Goal: Task Accomplishment & Management: Manage account settings

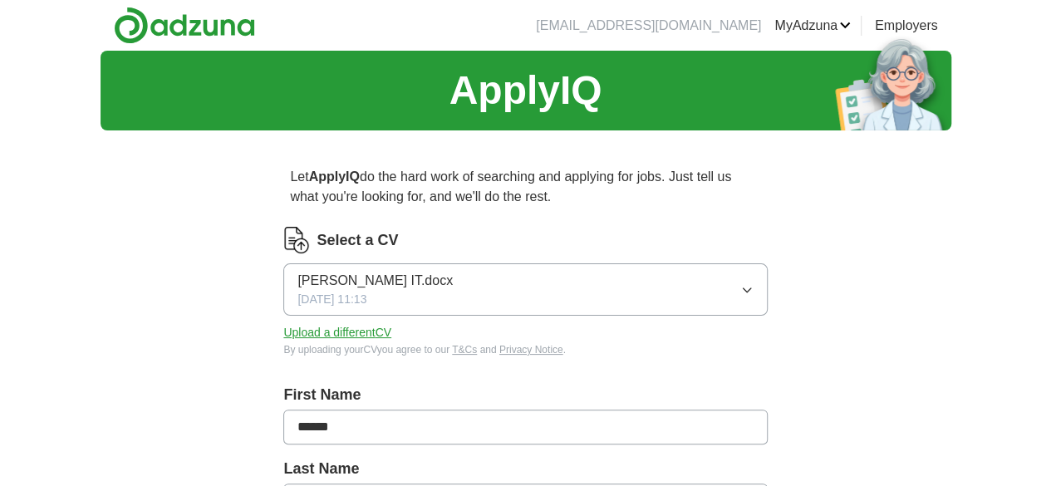
click at [391, 330] on button "Upload a different CV" at bounding box center [337, 332] width 108 height 17
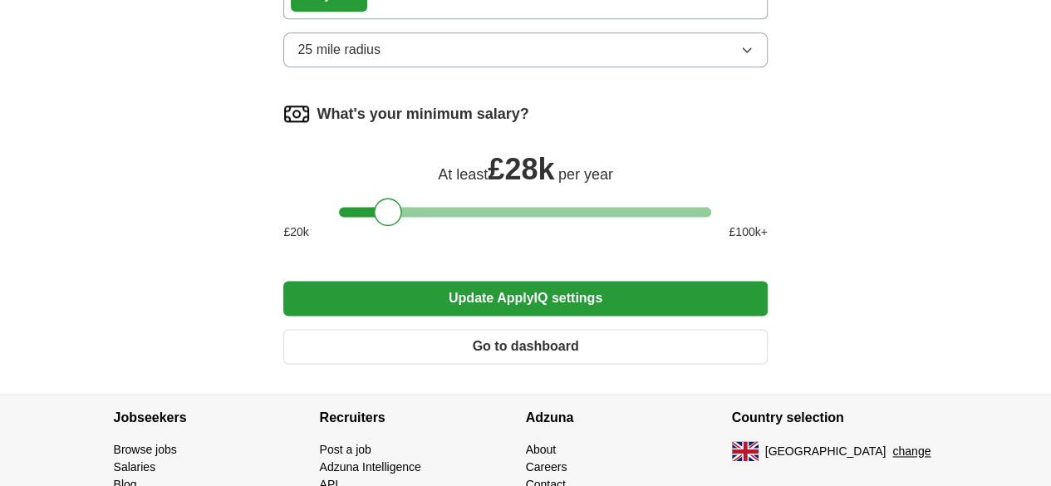
scroll to position [1010, 0]
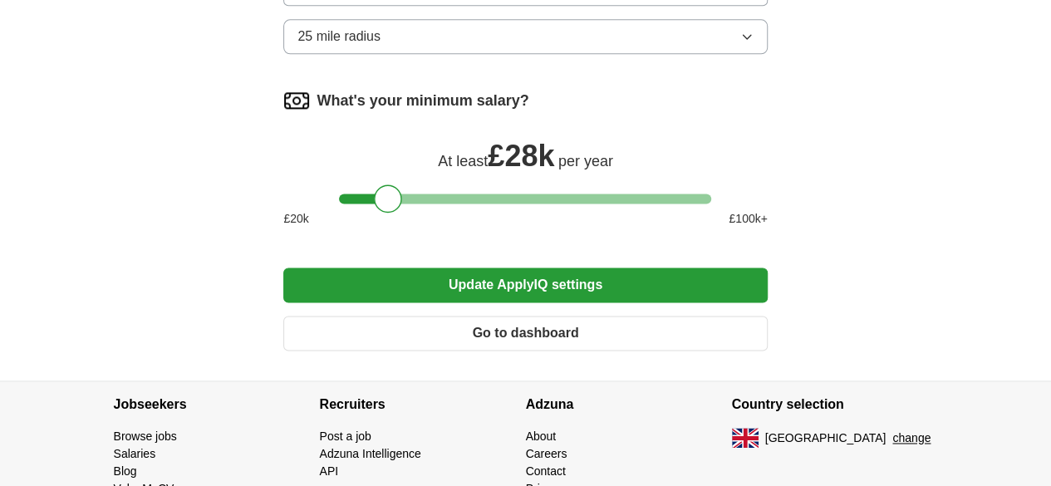
click at [607, 302] on button "Update ApplyIQ settings" at bounding box center [525, 285] width 484 height 35
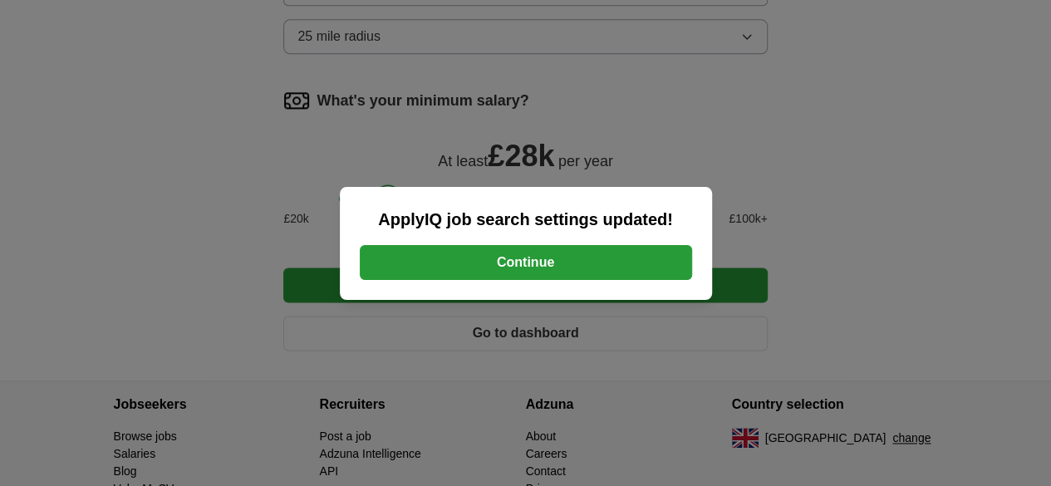
click at [550, 263] on button "Continue" at bounding box center [526, 262] width 332 height 35
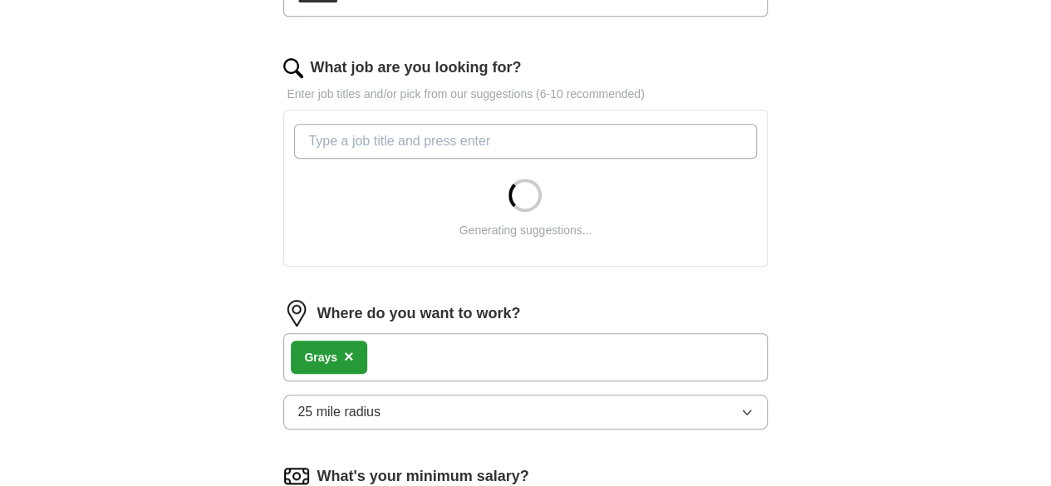
scroll to position [495, 0]
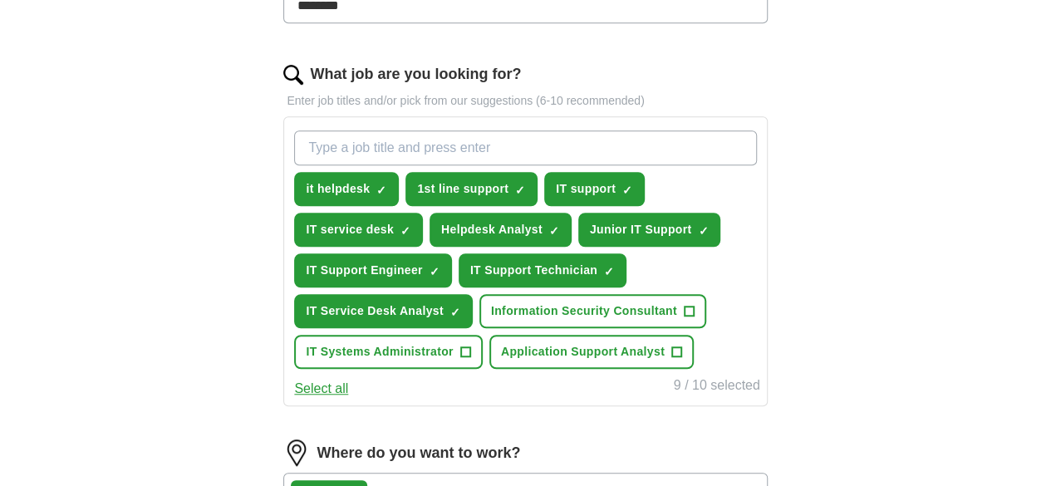
click at [575, 155] on input "What job are you looking for?" at bounding box center [525, 147] width 462 height 35
type input "information technology"
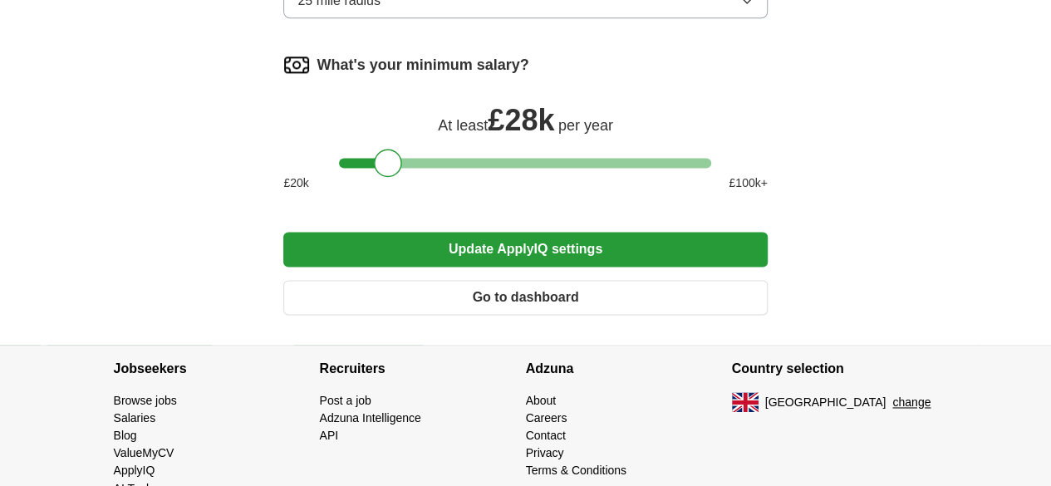
scroll to position [1085, 0]
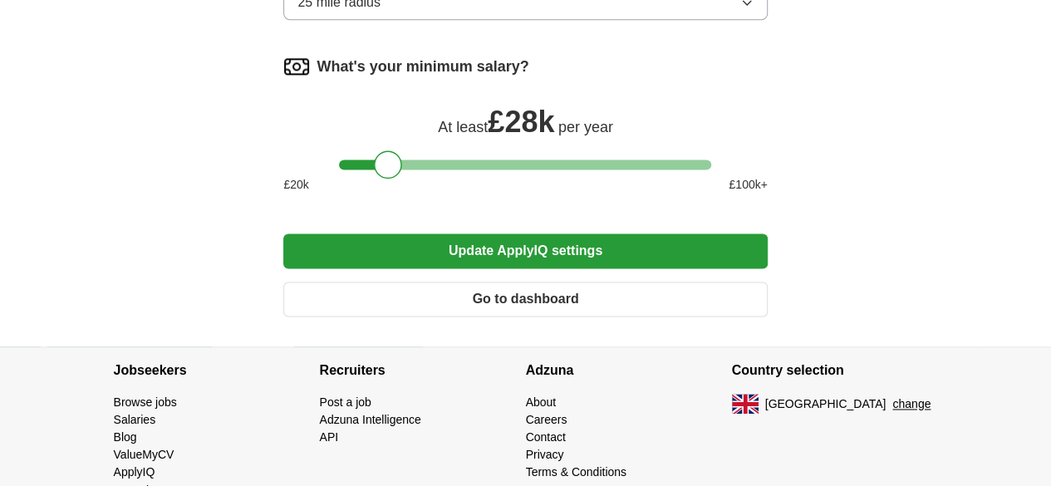
click at [591, 268] on button "Update ApplyIQ settings" at bounding box center [525, 250] width 484 height 35
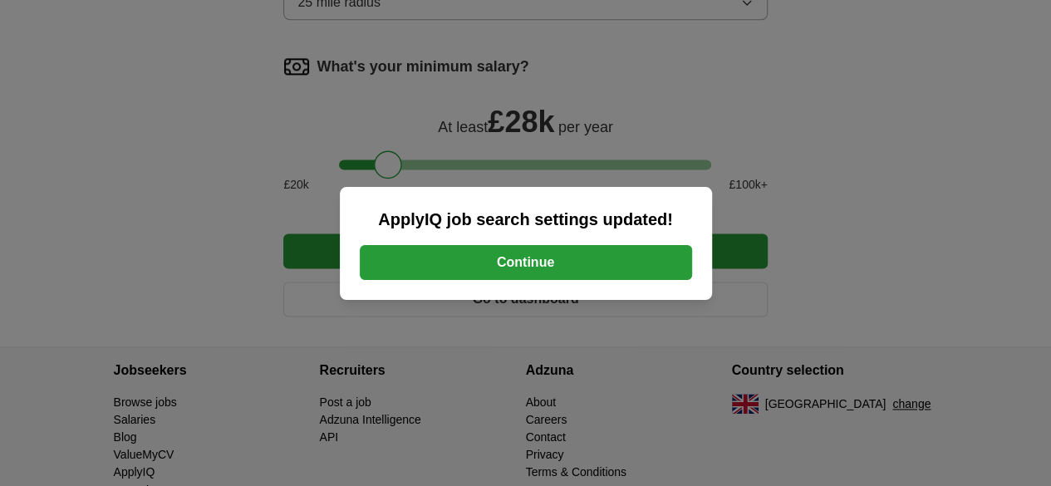
click at [561, 273] on button "Continue" at bounding box center [526, 262] width 332 height 35
